Goal: Task Accomplishment & Management: Manage account settings

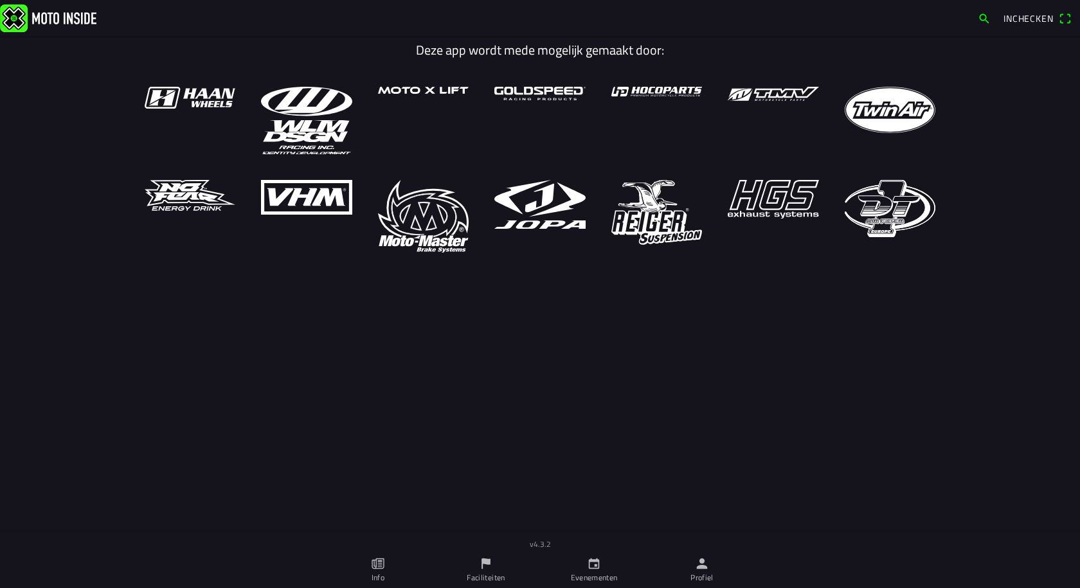
click at [599, 567] on icon "calendar" at bounding box center [594, 564] width 11 height 11
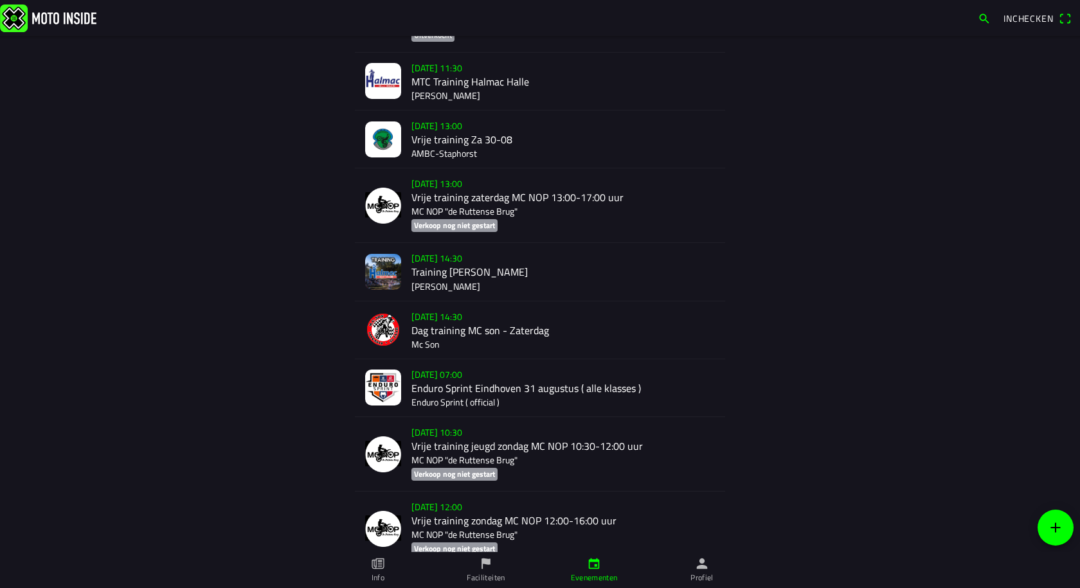
scroll to position [643, 0]
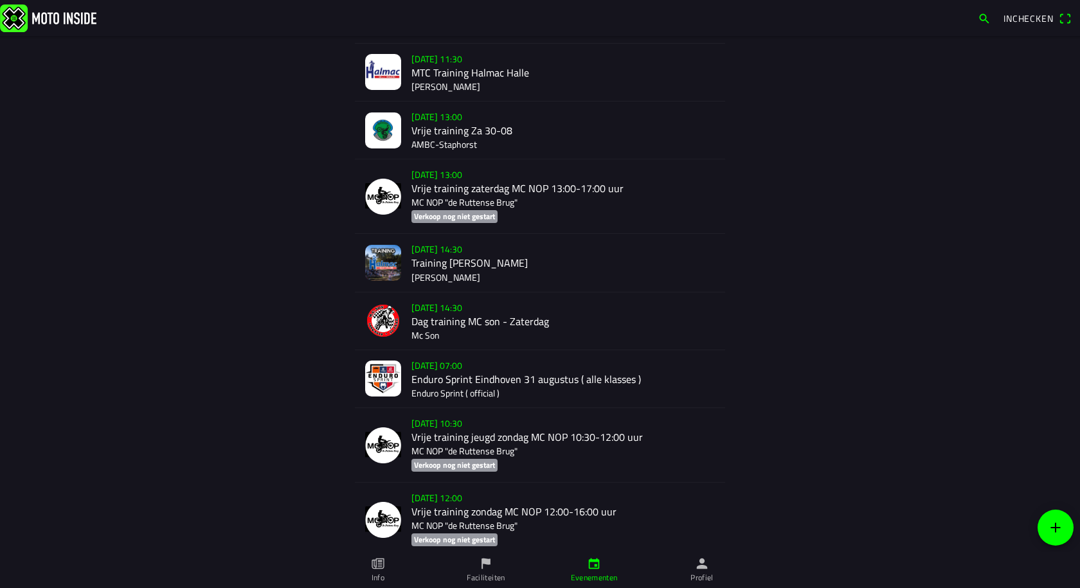
click at [486, 383] on div "[DATE] 07:00 Enduro Sprint Eindhoven [DATE] ( alle klasses ) Enduro Sprint ( of…" at bounding box center [564, 379] width 304 height 57
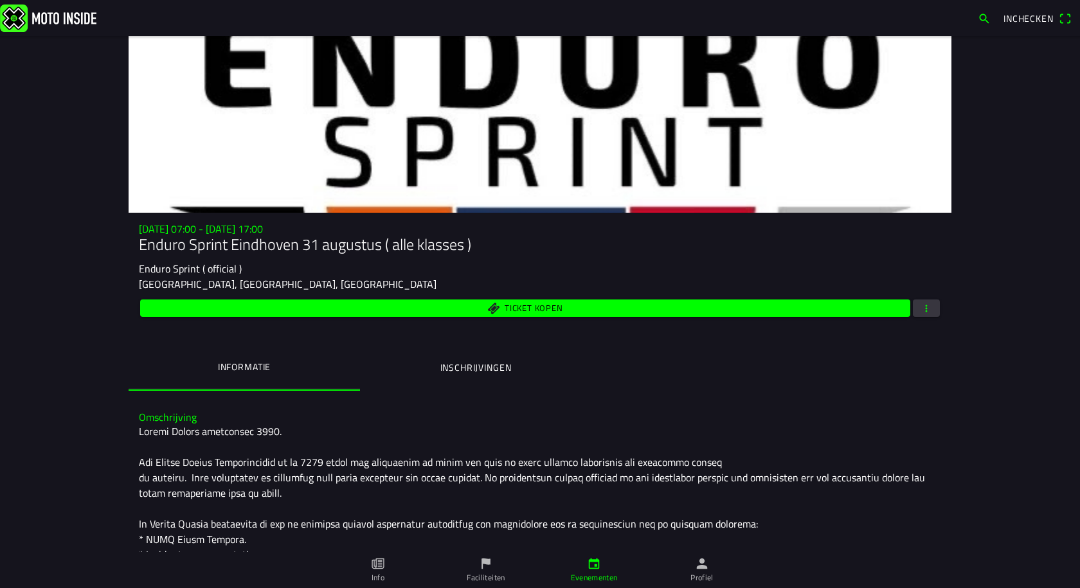
click at [489, 364] on ion-label "Inschrijvingen" at bounding box center [476, 368] width 71 height 14
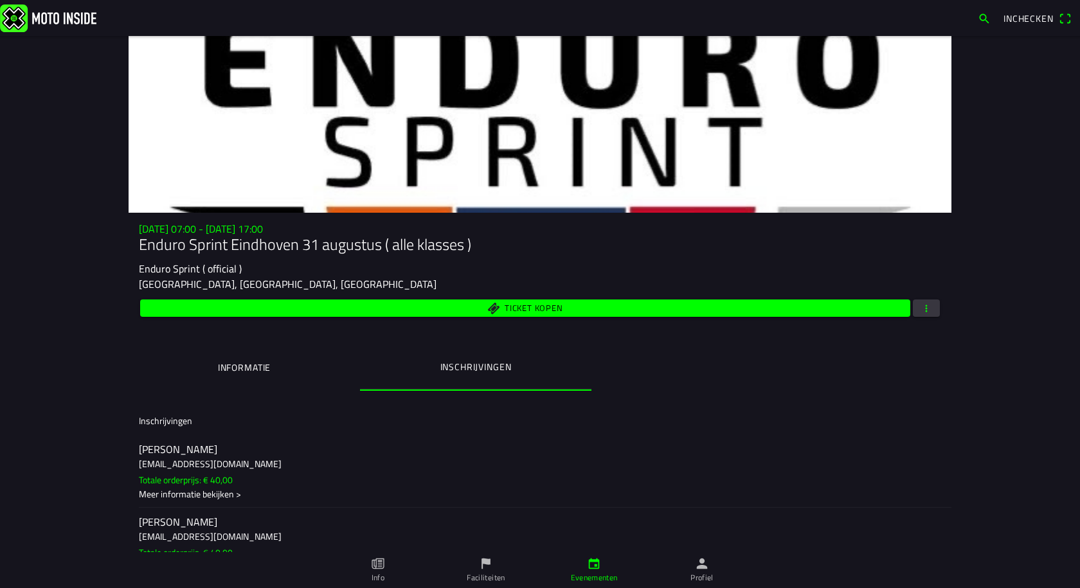
click at [255, 367] on ion-label "Informatie" at bounding box center [244, 368] width 53 height 14
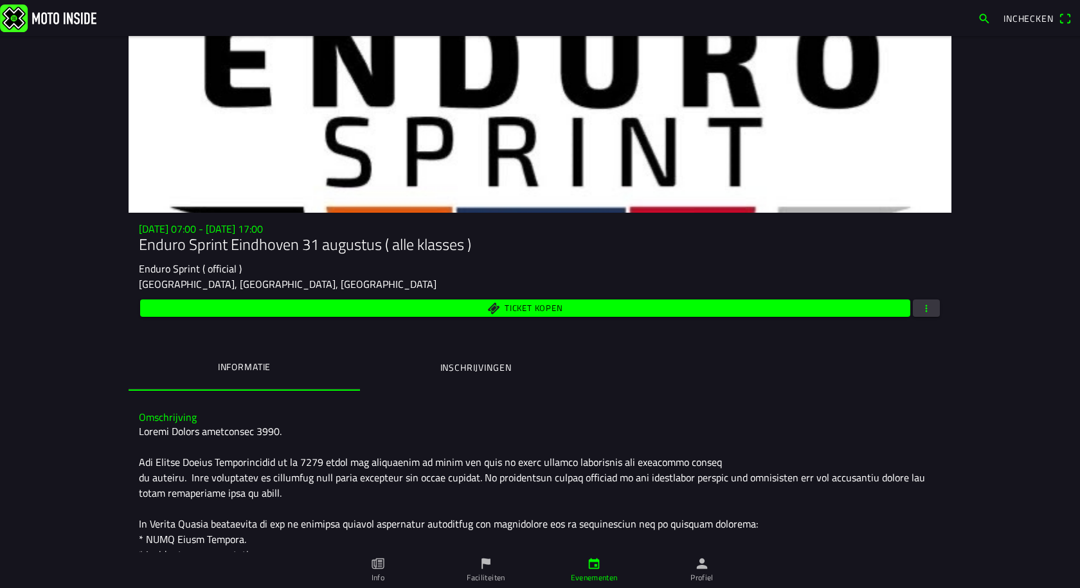
click at [470, 370] on ion-label "Inschrijvingen" at bounding box center [476, 368] width 71 height 14
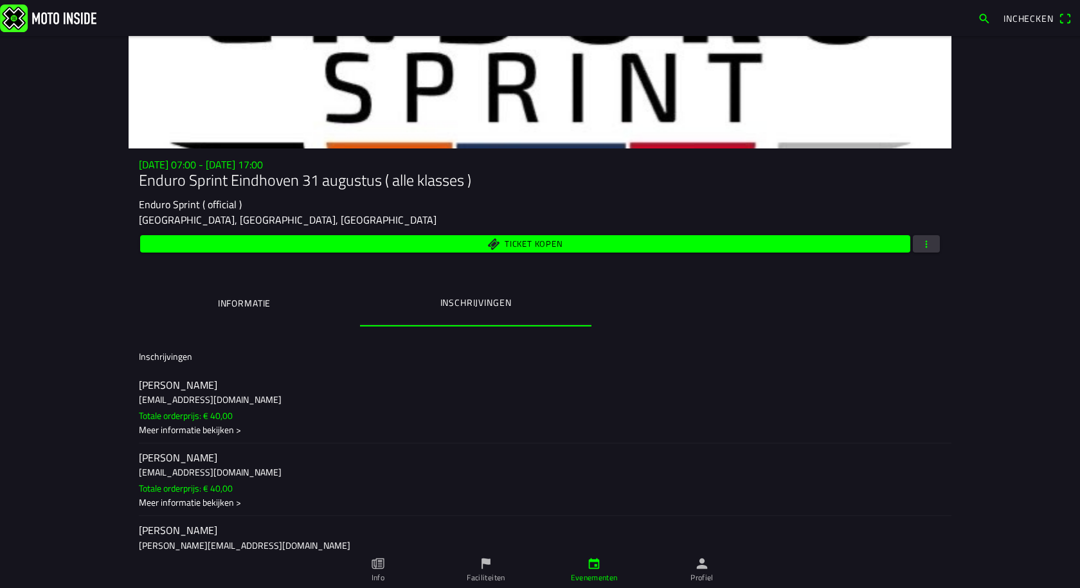
scroll to position [129, 0]
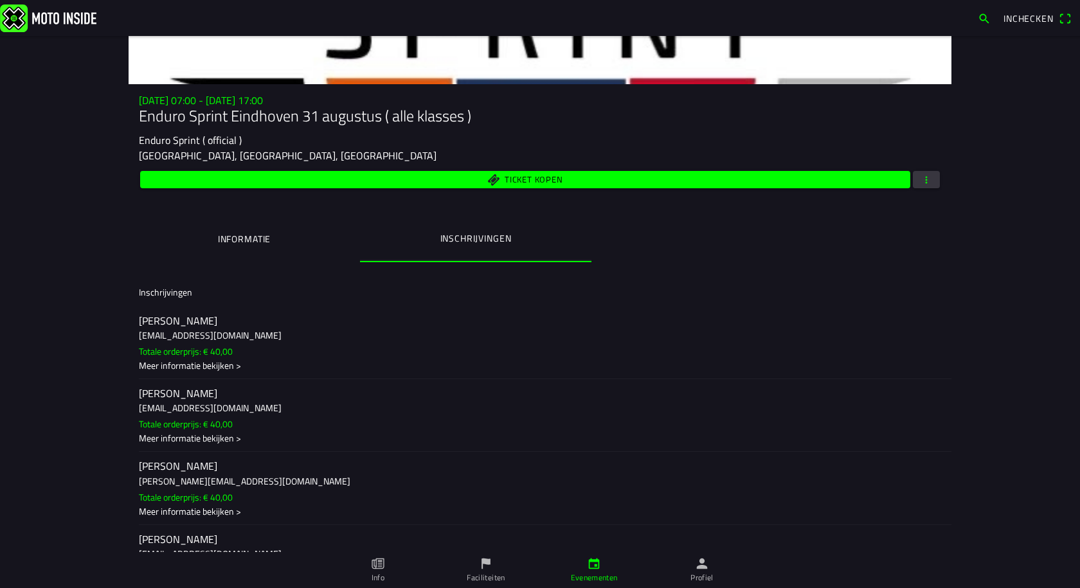
click at [923, 185] on span "button" at bounding box center [927, 179] width 12 height 17
click at [469, 234] on ion-backdrop at bounding box center [540, 294] width 1080 height 588
click at [933, 179] on button "button" at bounding box center [926, 179] width 27 height 17
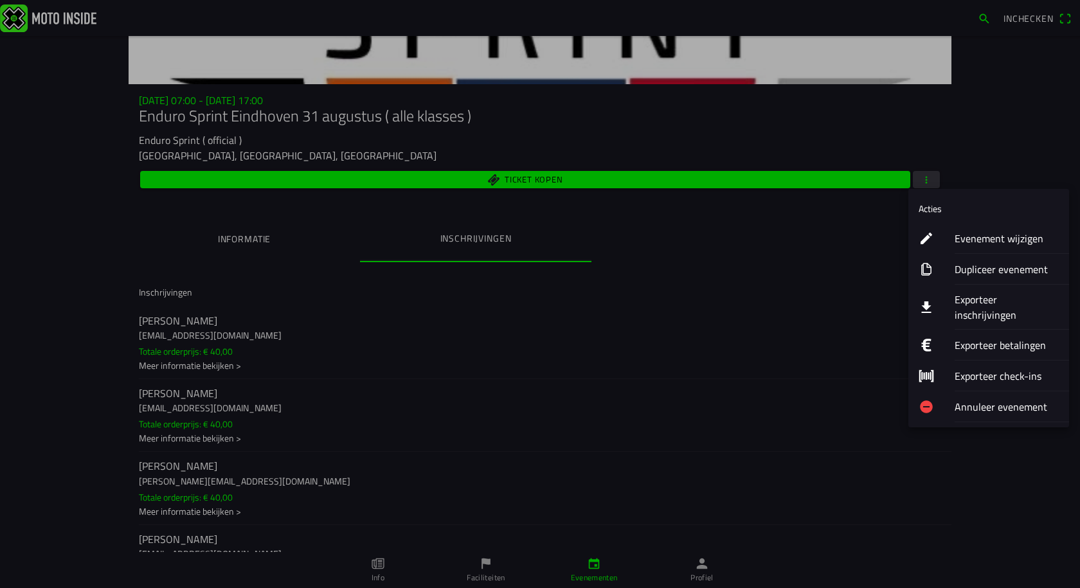
click at [974, 301] on ion-label "Exporteer inschrijvingen" at bounding box center [1007, 307] width 104 height 31
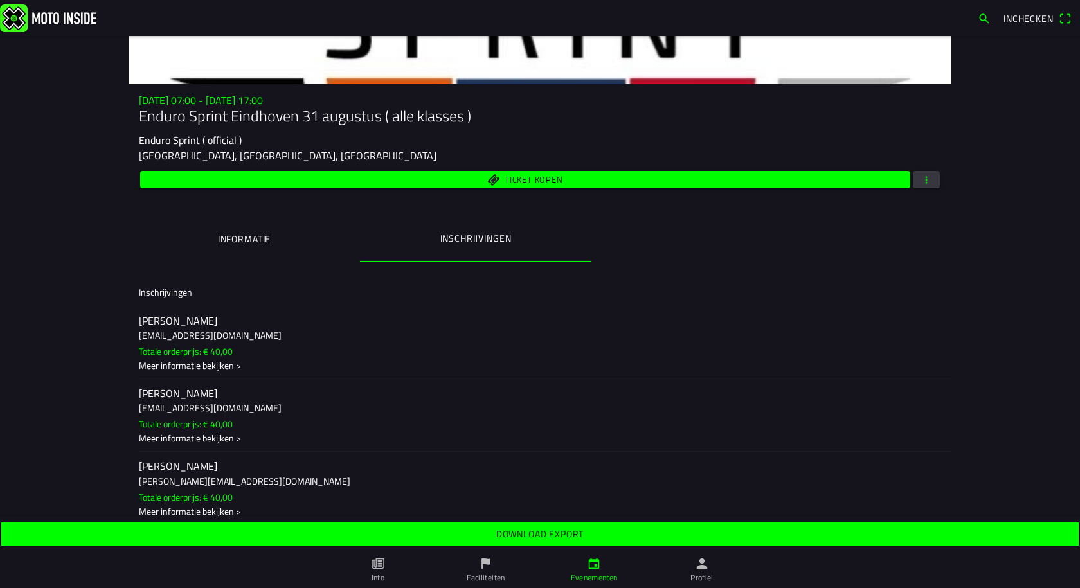
click at [0, 0] on slot "Download export" at bounding box center [0, 0] width 0 height 0
click at [921, 181] on span "button" at bounding box center [927, 179] width 12 height 17
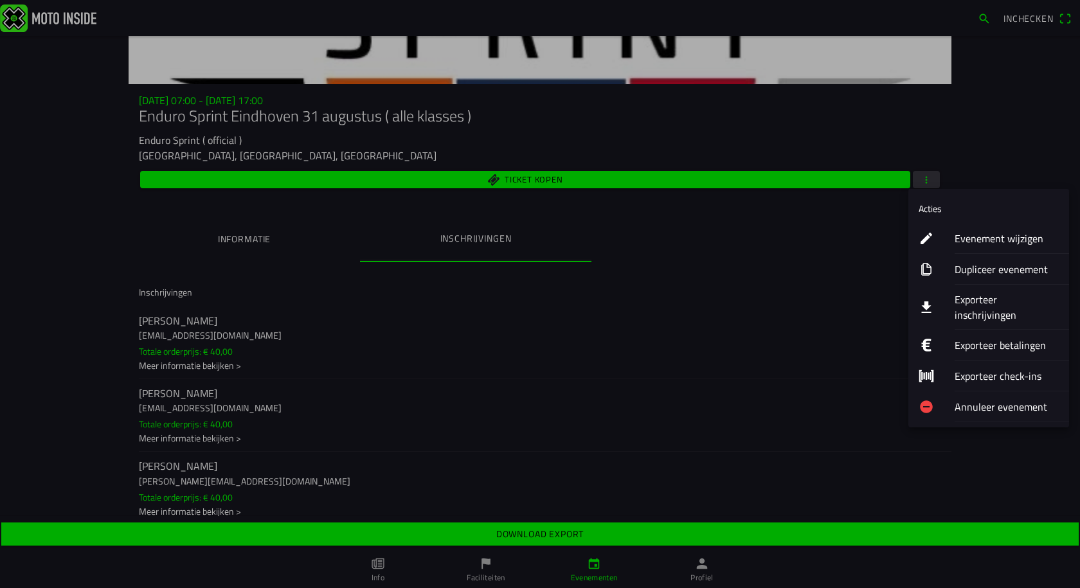
click at [964, 338] on ion-label "Exporteer betalingen" at bounding box center [1007, 345] width 104 height 15
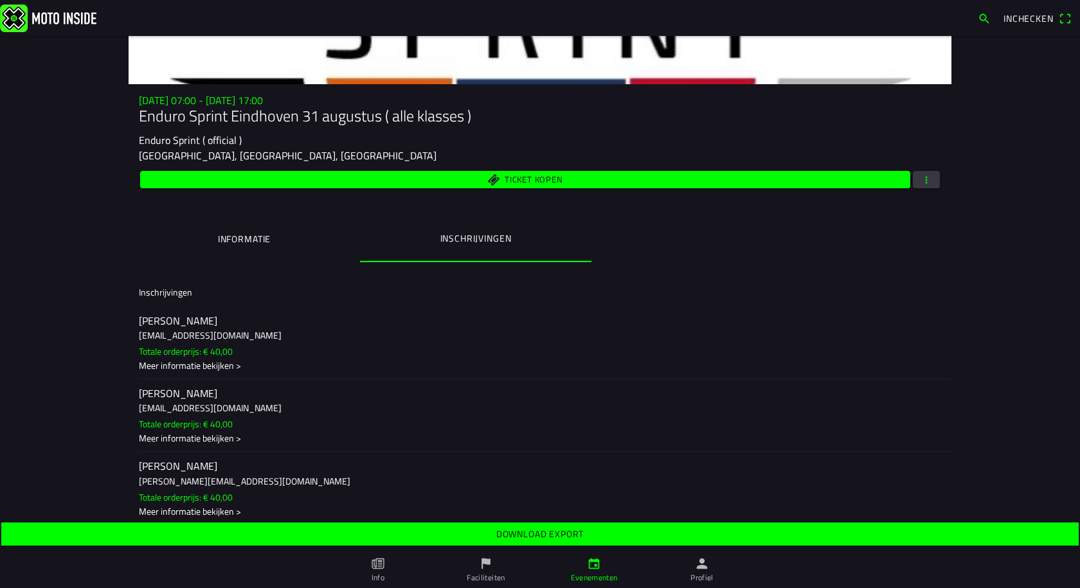
click at [0, 0] on slot "Download export" at bounding box center [0, 0] width 0 height 0
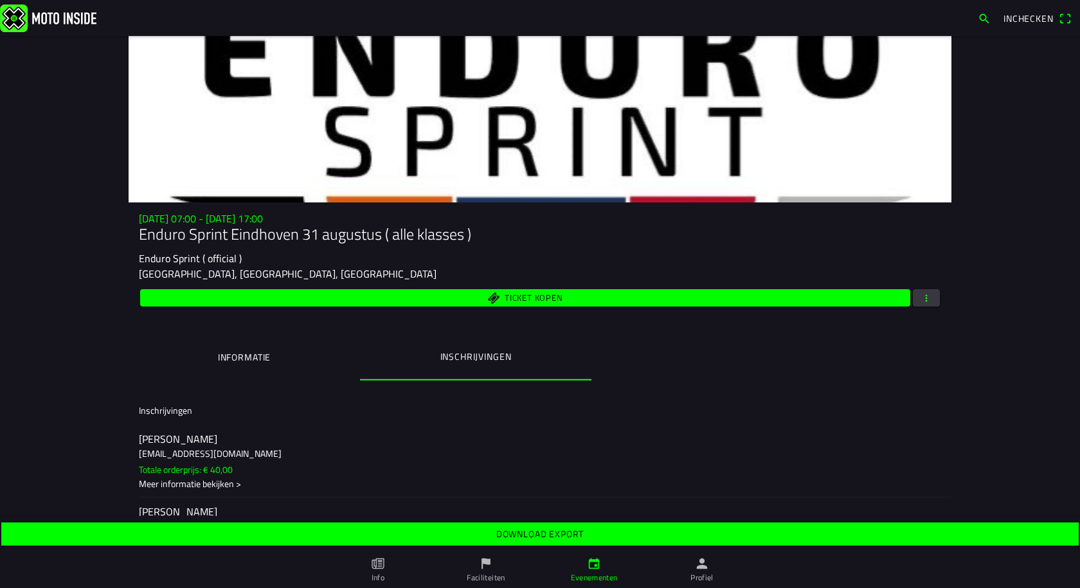
scroll to position [0, 0]
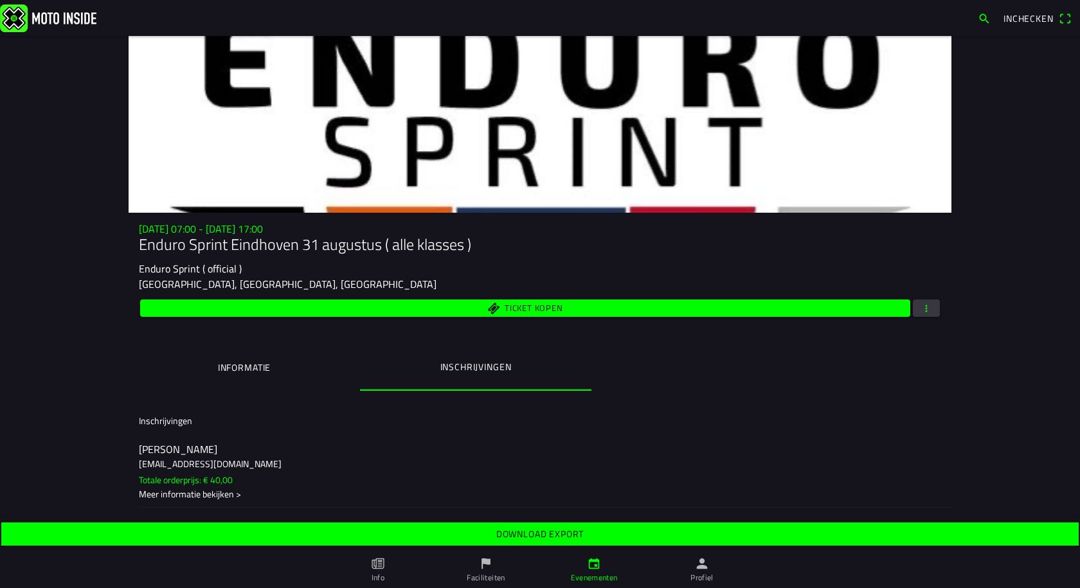
click at [584, 150] on div at bounding box center [540, 124] width 823 height 177
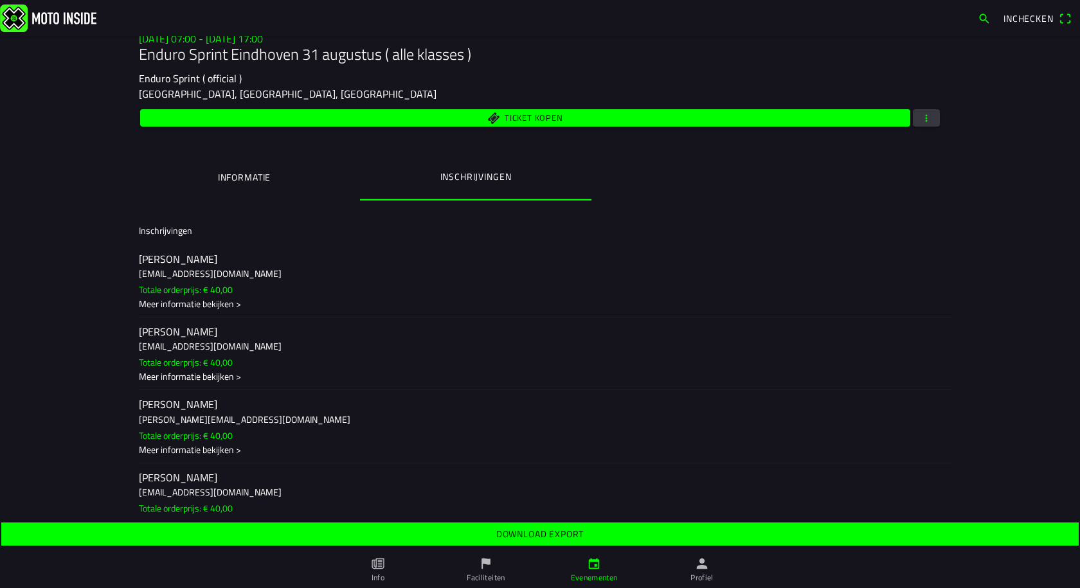
scroll to position [193, 0]
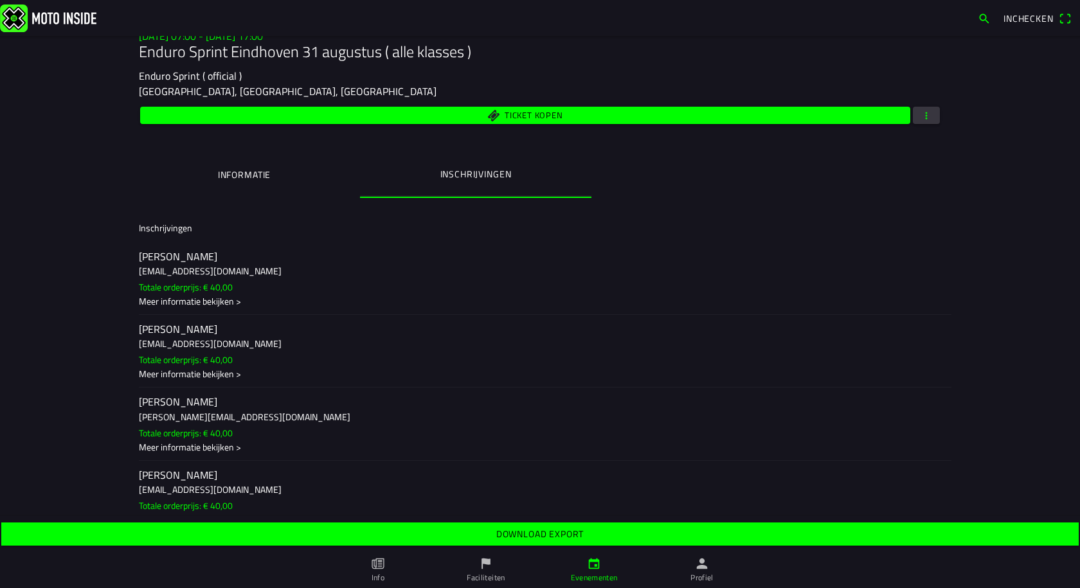
click at [702, 576] on ion-label "Profiel" at bounding box center [702, 578] width 23 height 12
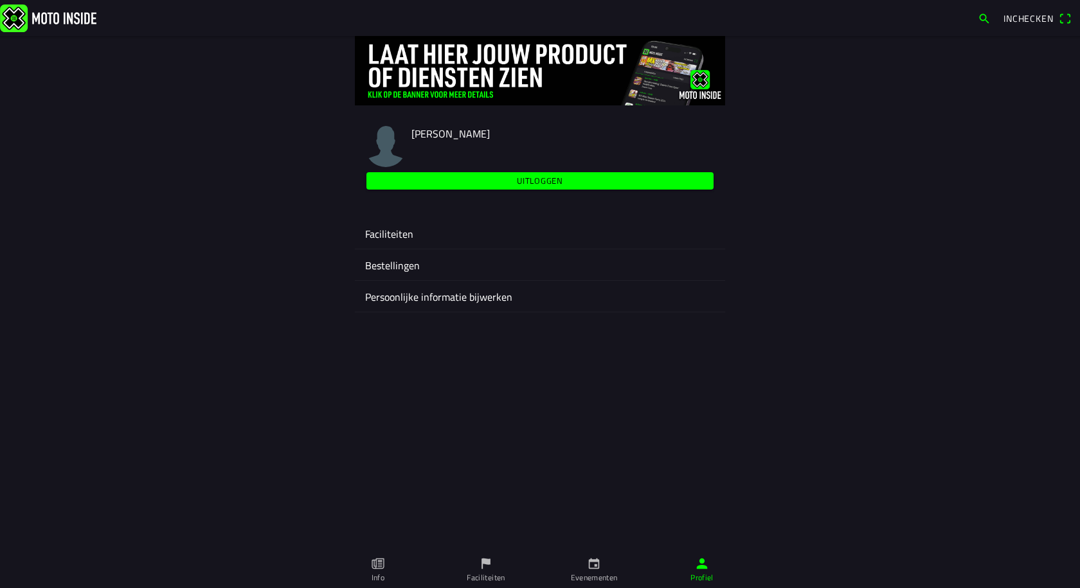
click at [392, 269] on ion-label "Bestellingen" at bounding box center [540, 265] width 350 height 15
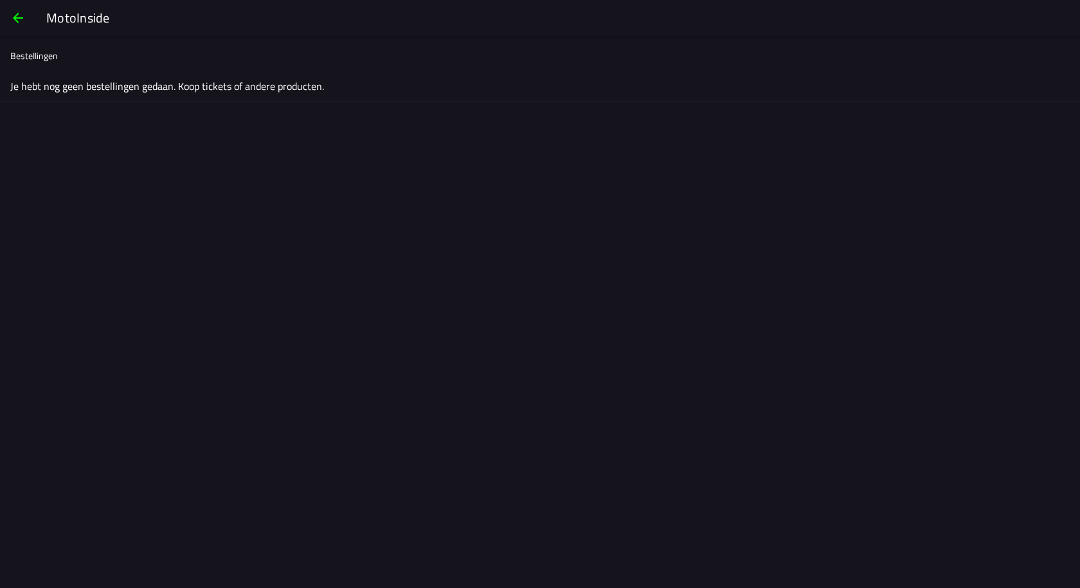
click at [19, 20] on span "button" at bounding box center [17, 18] width 15 height 31
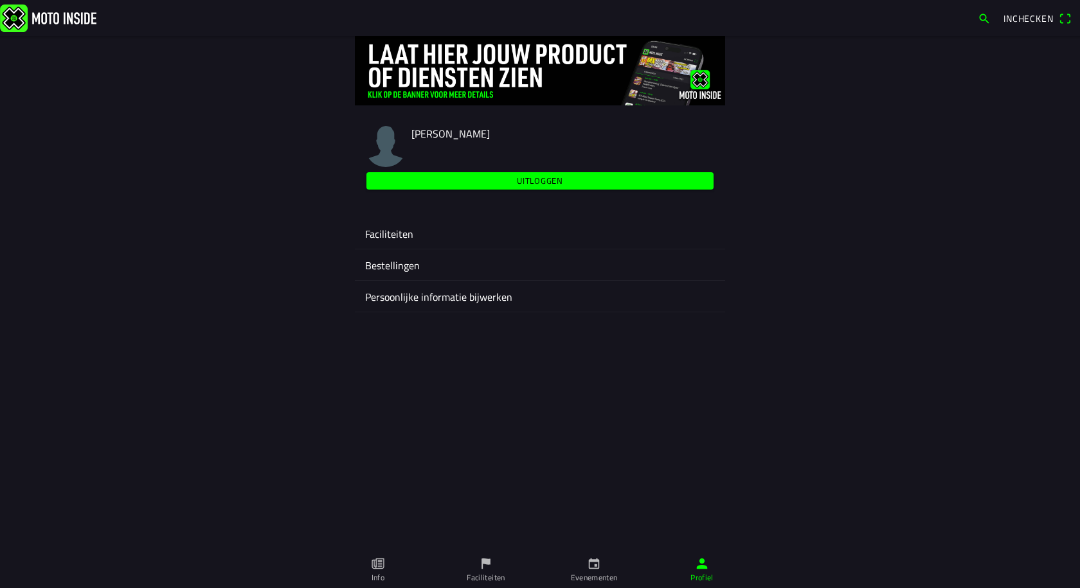
click at [396, 234] on ion-label "Faciliteiten" at bounding box center [540, 233] width 350 height 15
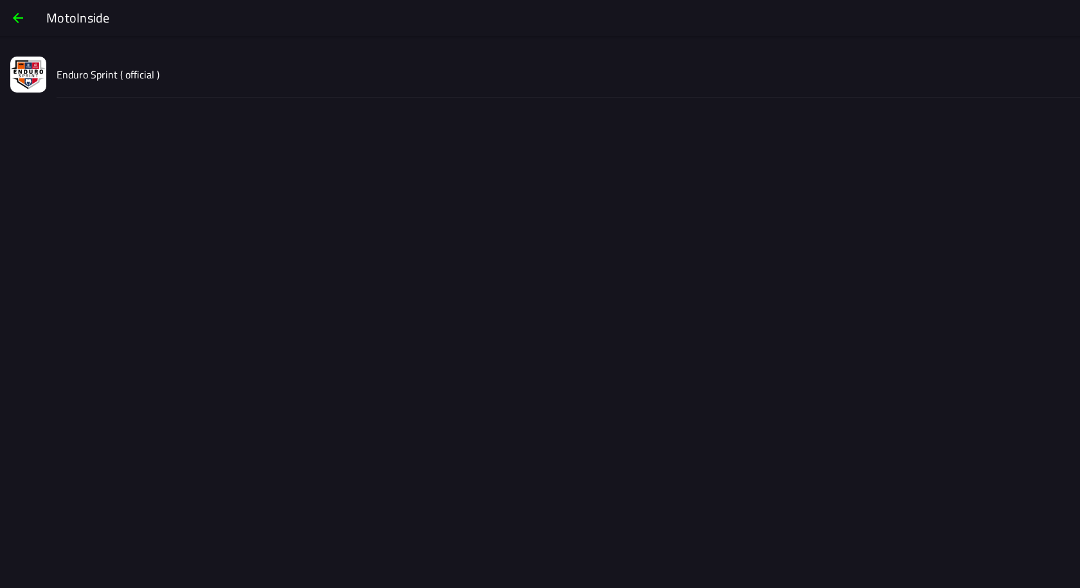
click at [0, 0] on slot "Enduro Sprint ( official )" at bounding box center [0, 0] width 0 height 0
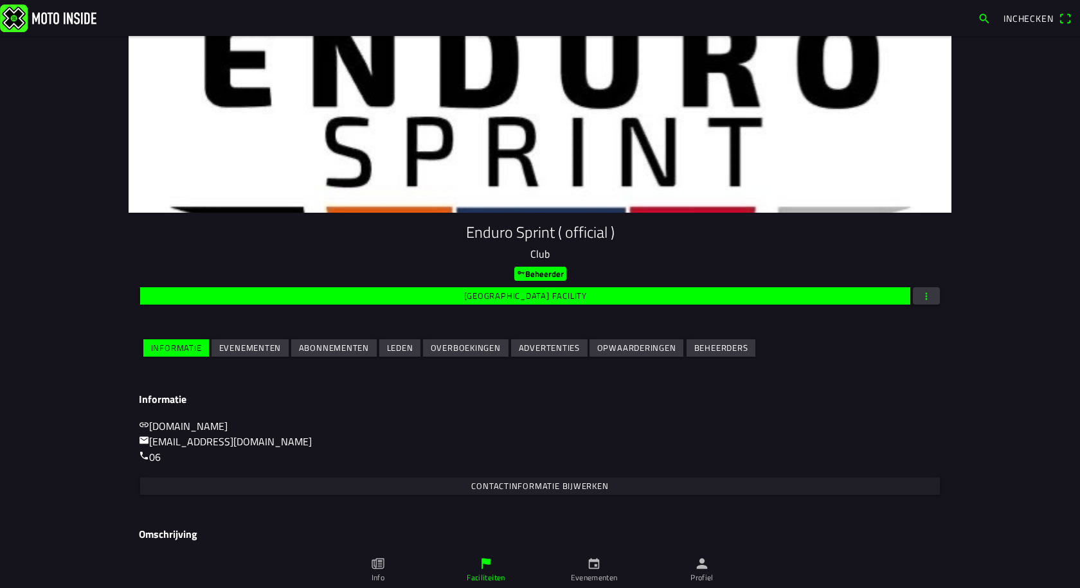
click at [0, 0] on slot "Evenementen" at bounding box center [0, 0] width 0 height 0
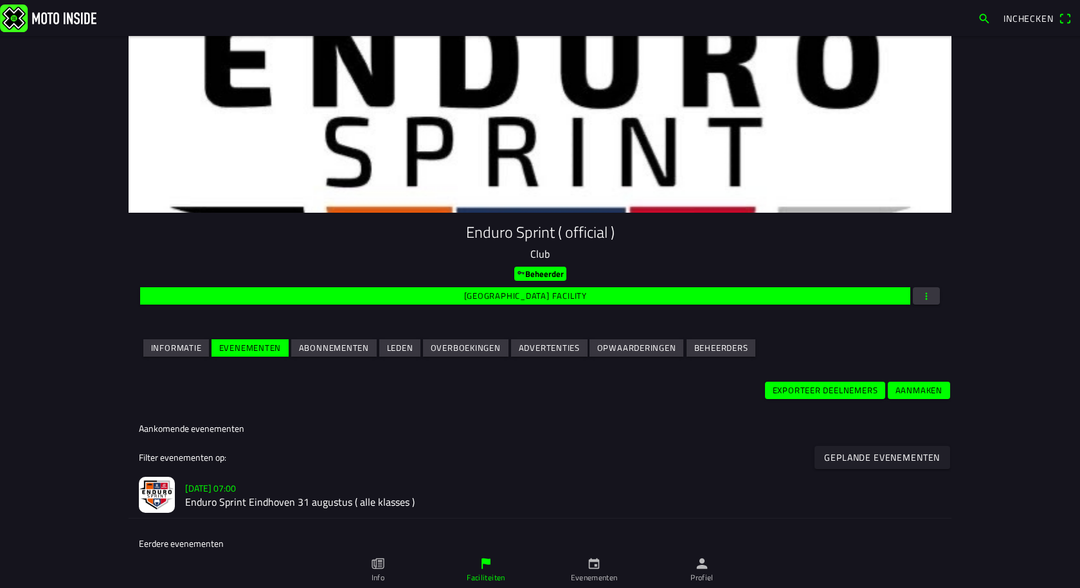
click at [0, 0] on slot "Exporteer deelnemers" at bounding box center [0, 0] width 0 height 0
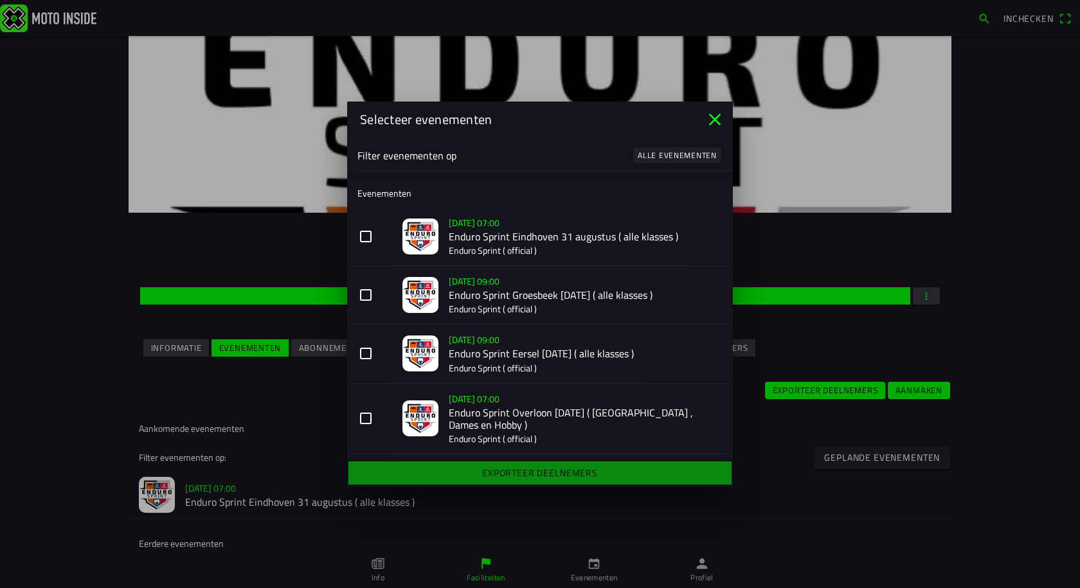
click at [366, 236] on button "[DATE] 07:00 Enduro Sprint Eindhoven [DATE] ( alle klasses ) Enduro Sprint ( of…" at bounding box center [540, 237] width 386 height 59
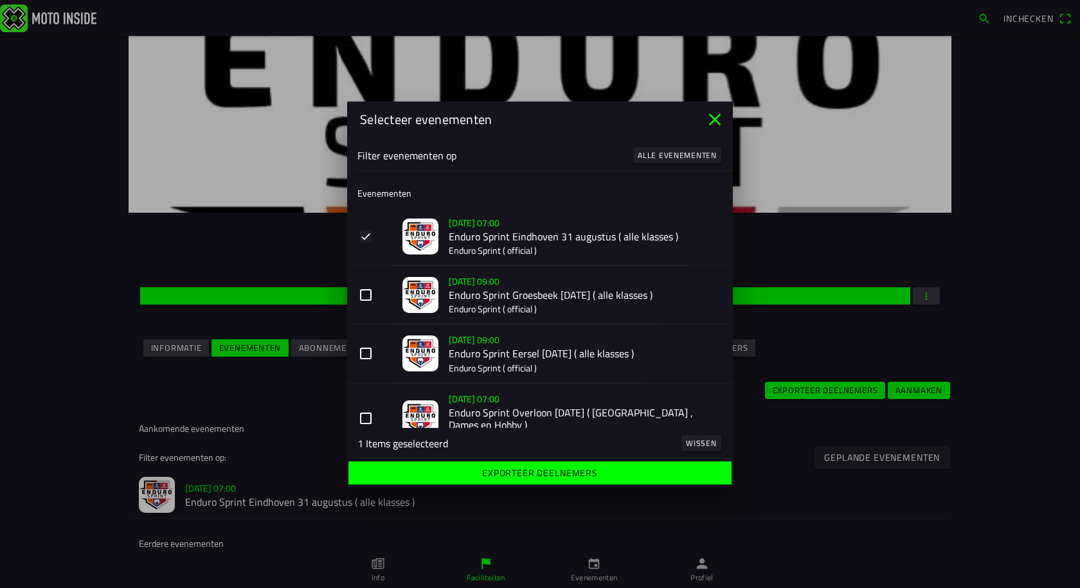
click at [367, 302] on button "[DATE] 09:00 Enduro Sprint Groesbeek [DATE] ( alle klasses ) Enduro Sprint ( of…" at bounding box center [540, 295] width 386 height 59
click at [367, 354] on button "[DATE] 09:00 Enduro Sprint Eersel [DATE] ( alle klasses ) Enduro Sprint ( offic…" at bounding box center [540, 354] width 386 height 59
click at [364, 423] on button "[DATE] 07:00 Enduro Sprint Overloon [DATE] ( [GEOGRAPHIC_DATA] , Dames en Hobby…" at bounding box center [540, 418] width 386 height 71
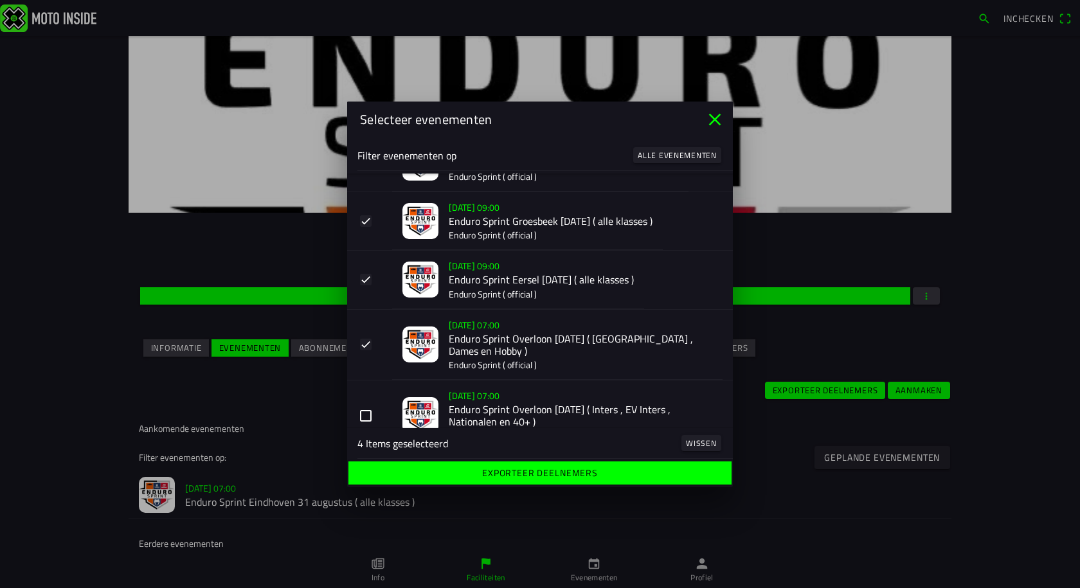
scroll to position [102, 0]
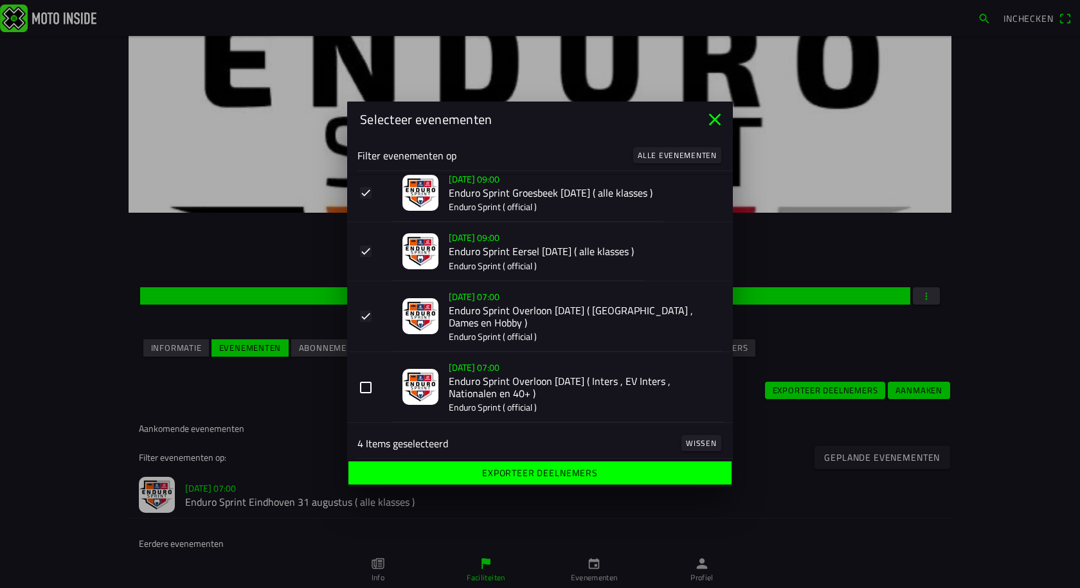
click at [361, 391] on button "[DATE] 07:00 Enduro Sprint Overloon [DATE] ( Inters , EV Inters , Nationalen en…" at bounding box center [540, 387] width 386 height 71
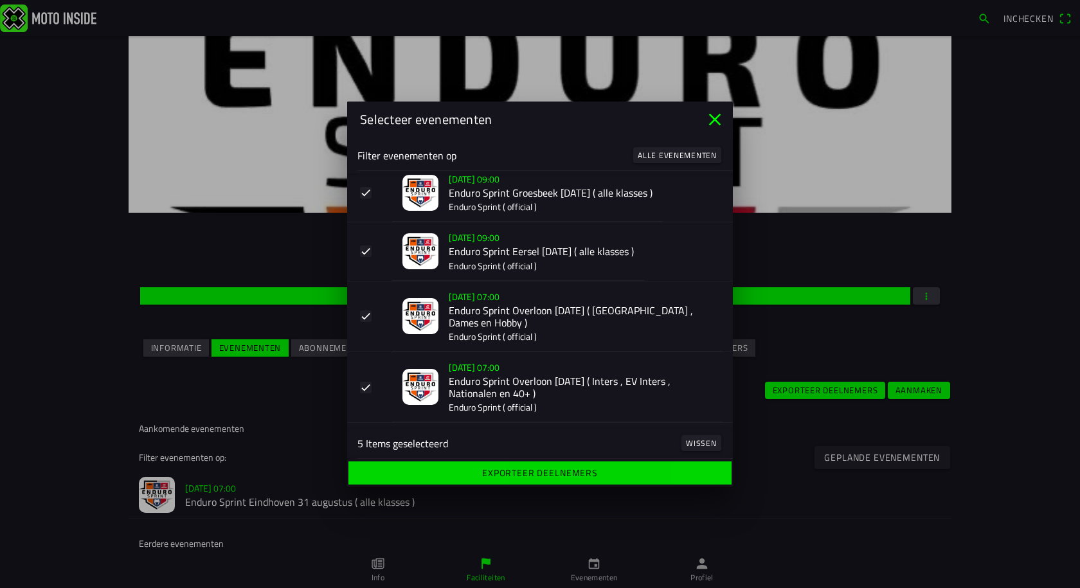
click at [0, 0] on slot "Exporteer deelnemers" at bounding box center [0, 0] width 0 height 0
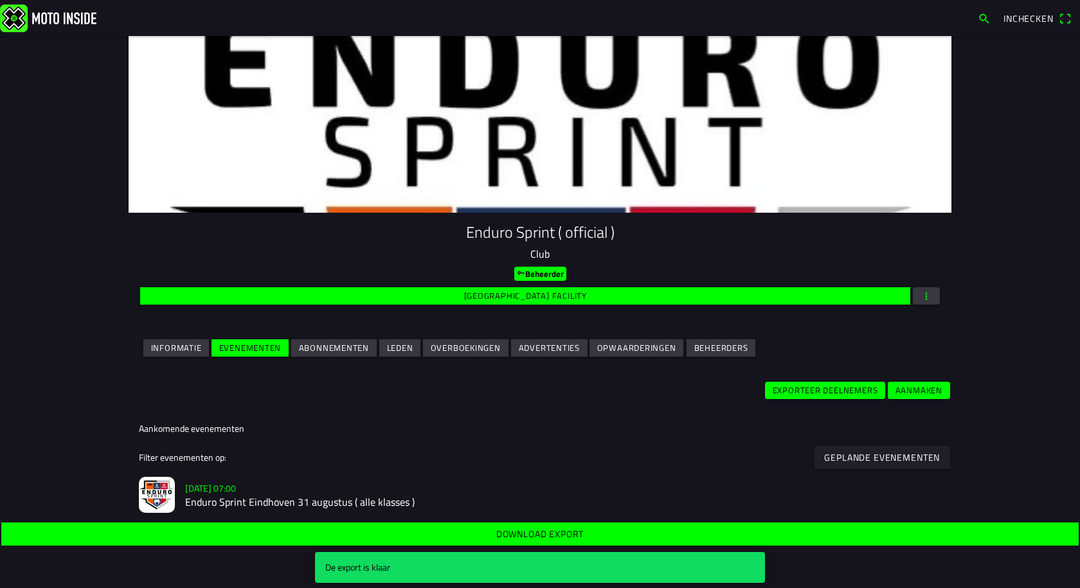
click at [0, 0] on slot "Download export" at bounding box center [0, 0] width 0 height 0
